Goal: Task Accomplishment & Management: Complete application form

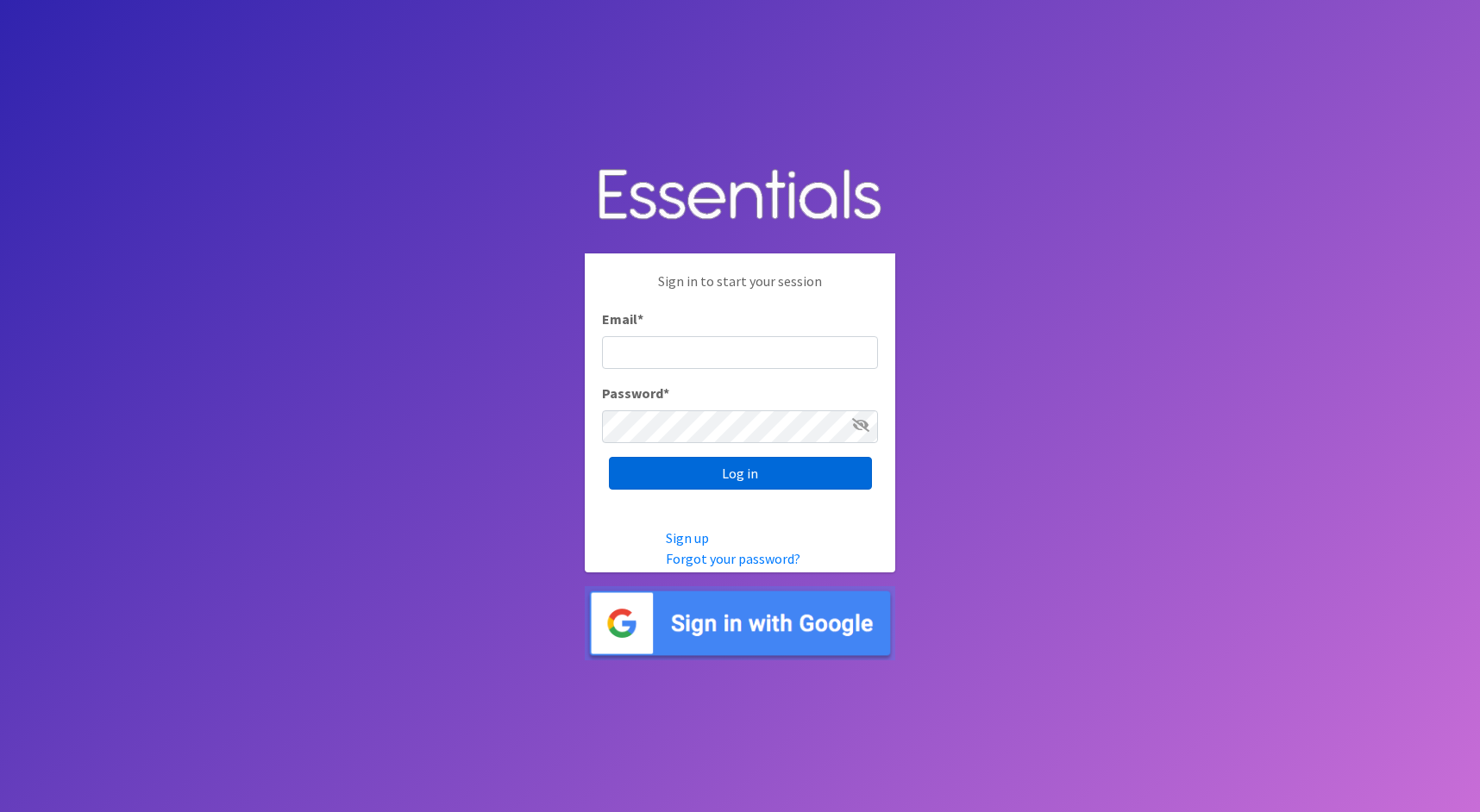
type input "[PERSON_NAME][EMAIL_ADDRESS][DOMAIN_NAME]"
click at [696, 475] on input "Log in" at bounding box center [740, 473] width 263 height 33
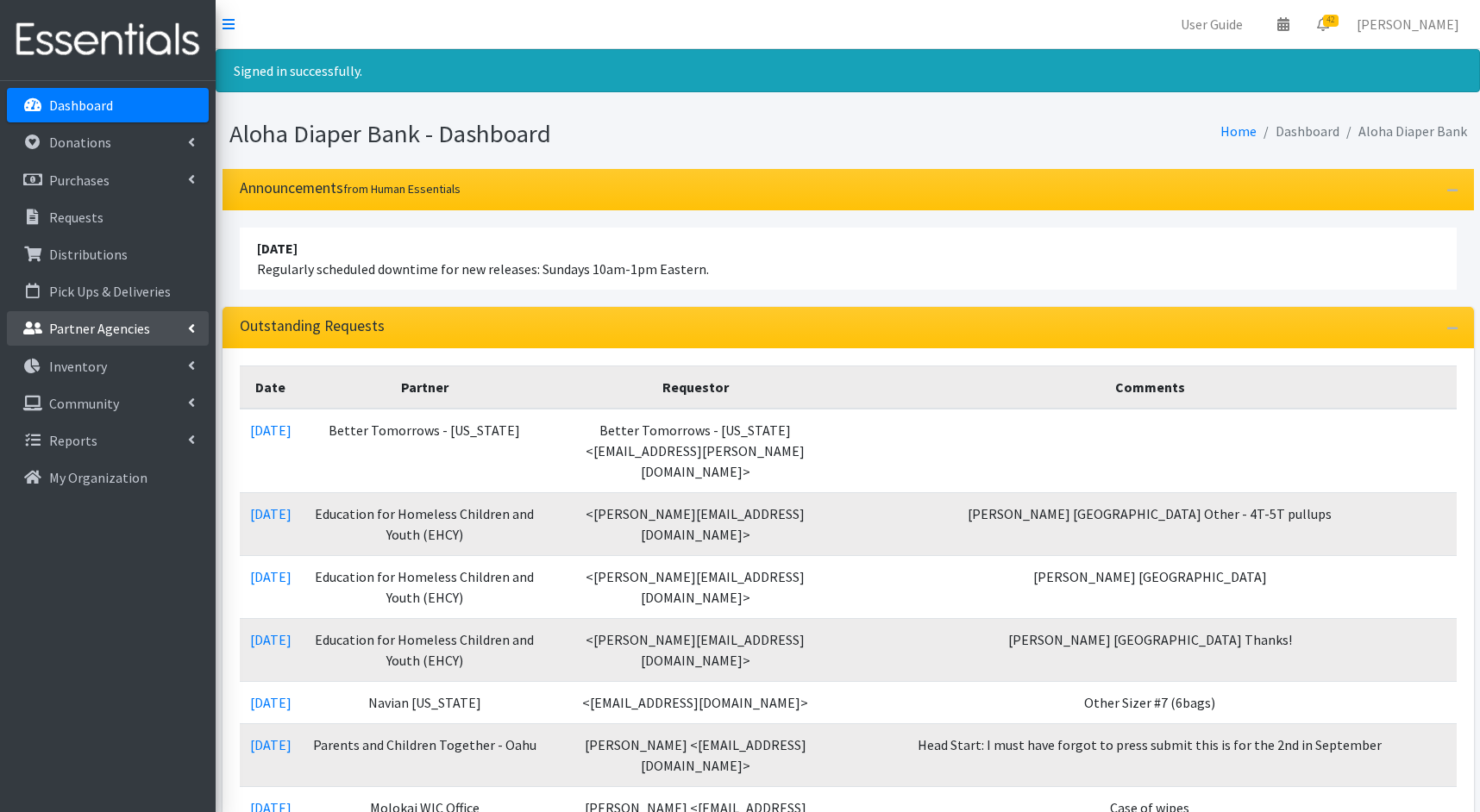
click at [95, 325] on p "Partner Agencies" at bounding box center [100, 328] width 101 height 17
click at [92, 361] on link "All Partners" at bounding box center [107, 365] width 201 height 34
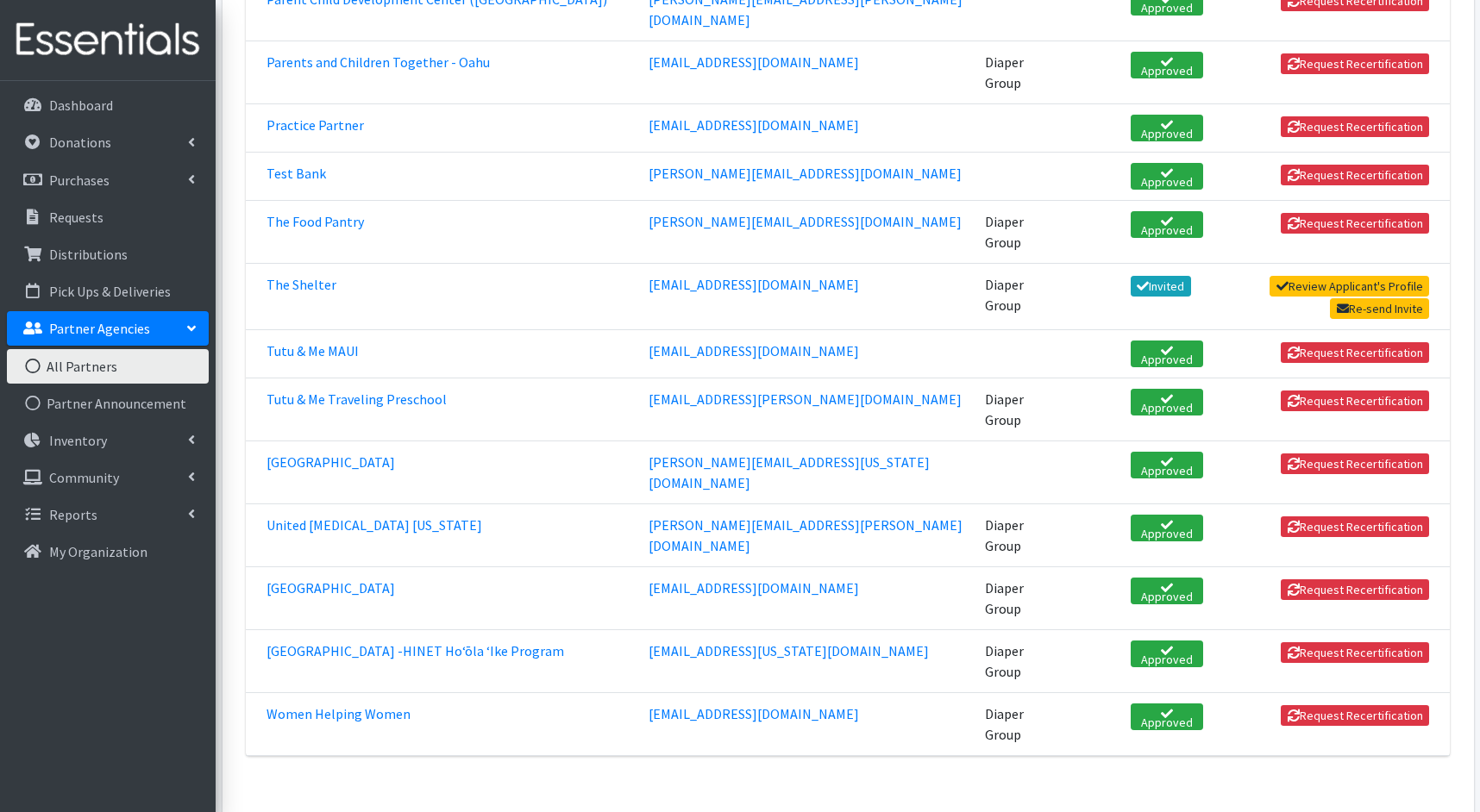
scroll to position [2703, 0]
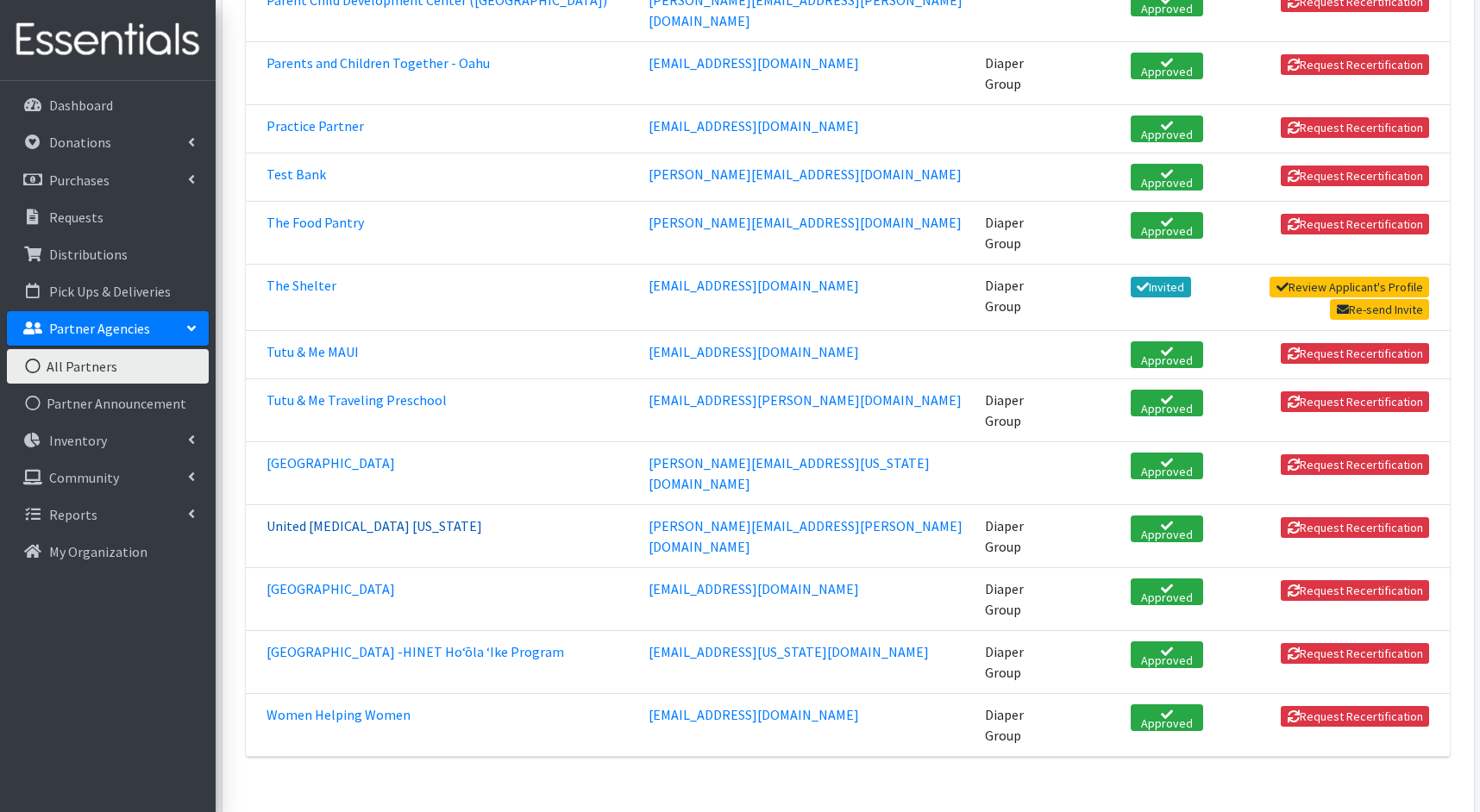
click at [379, 517] on link "United Cerebral Palsy [US_STATE]" at bounding box center [374, 526] width 215 height 17
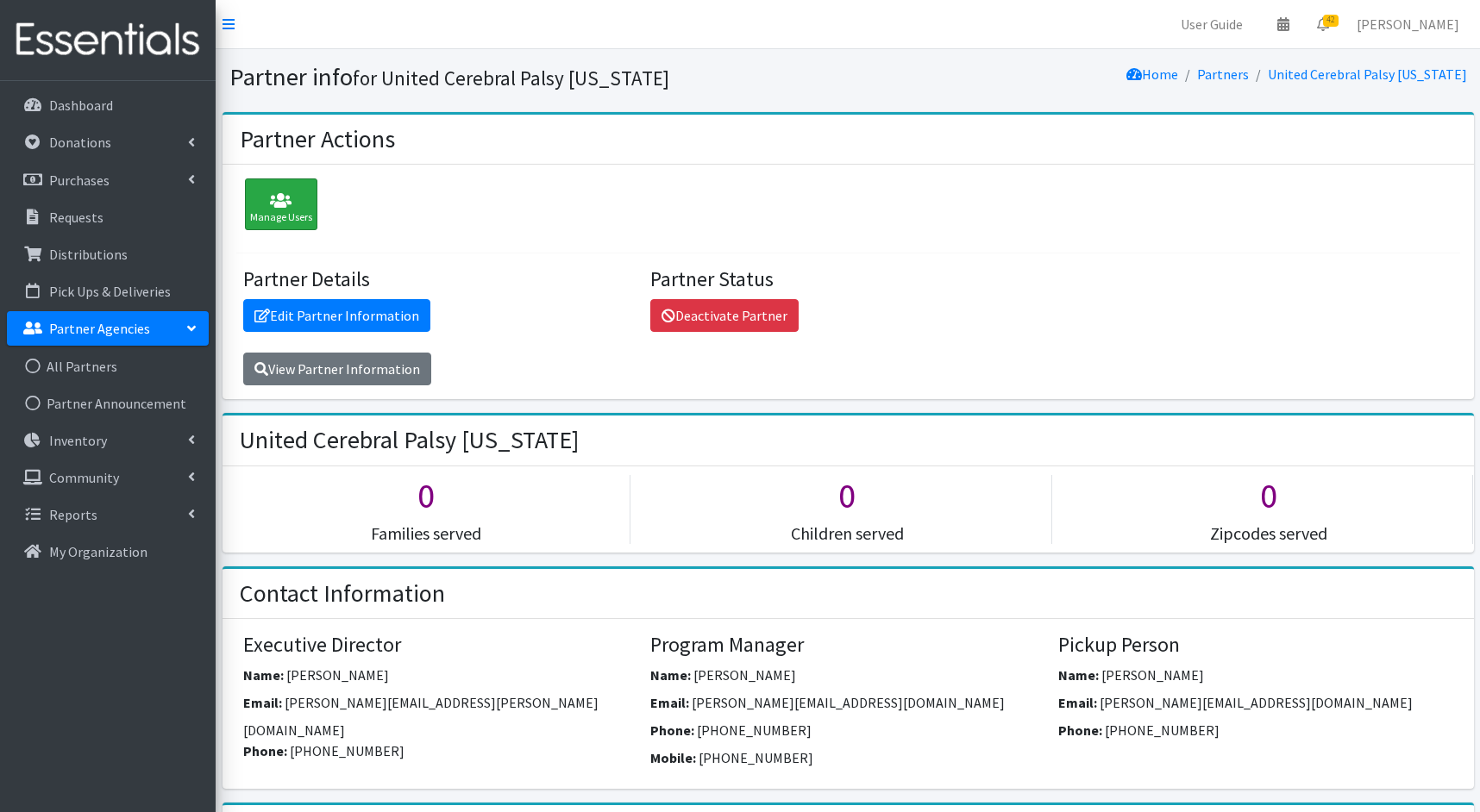
click at [290, 203] on icon at bounding box center [281, 200] width 62 height 17
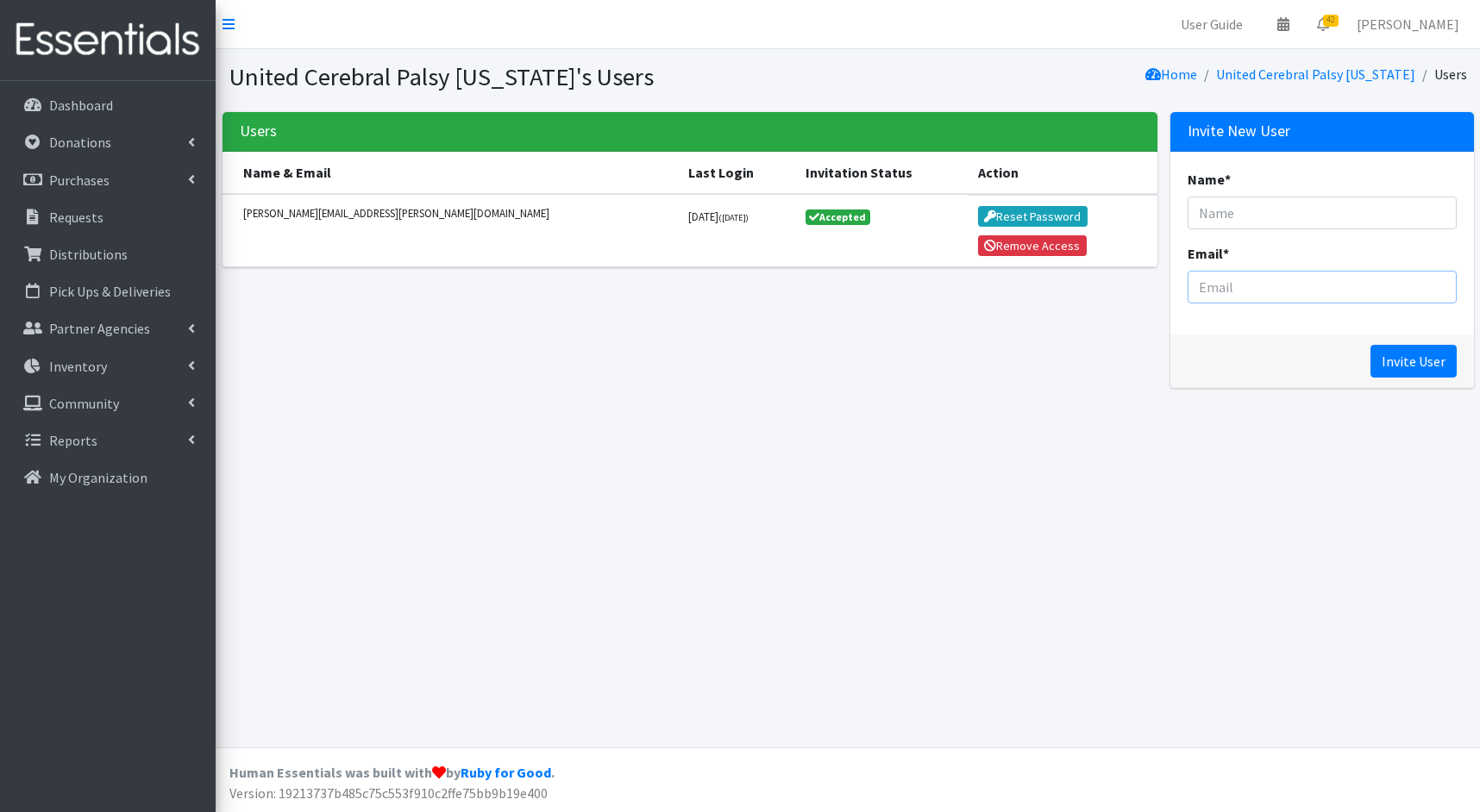
click at [1278, 286] on input "Email *" at bounding box center [1321, 286] width 269 height 33
paste input "[PERSON_NAME][EMAIL_ADDRESS][PERSON_NAME][DOMAIN_NAME]"
type input "[PERSON_NAME][EMAIL_ADDRESS][PERSON_NAME][DOMAIN_NAME]"
click at [1250, 213] on input "Name *" at bounding box center [1321, 213] width 269 height 33
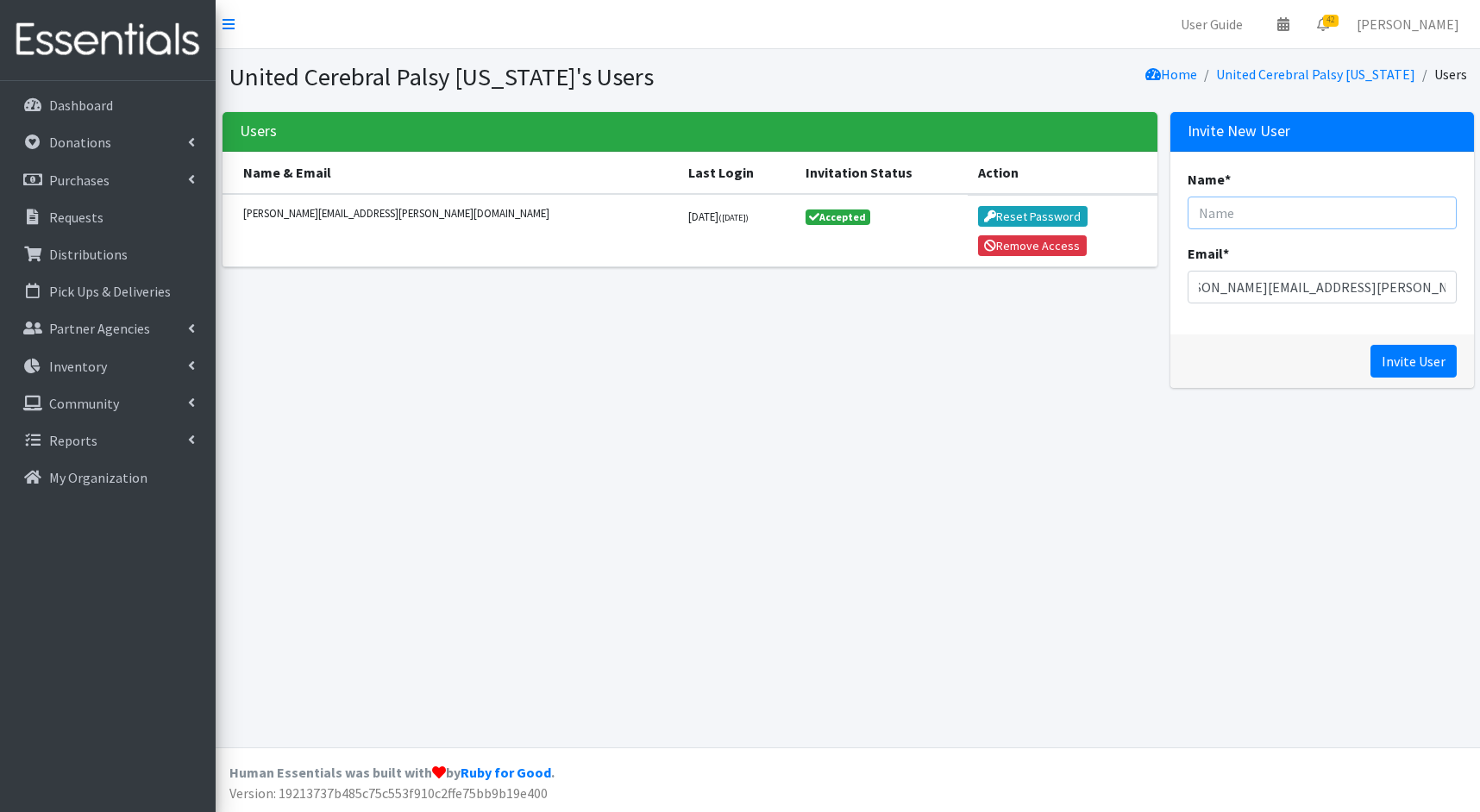
scroll to position [0, 0]
type input "[PERSON_NAME]"
click at [1416, 359] on input "Invite User" at bounding box center [1413, 361] width 86 height 33
